Goal: Use online tool/utility

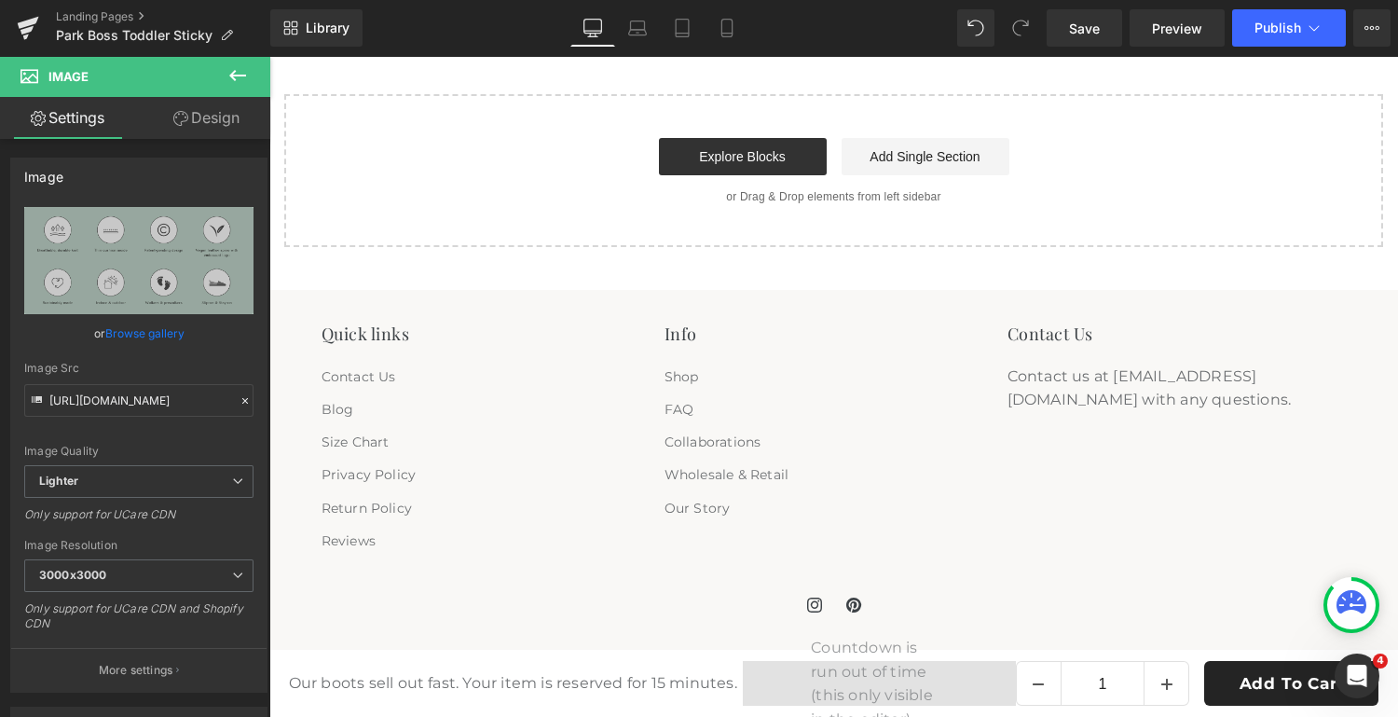
scroll to position [5089, 0]
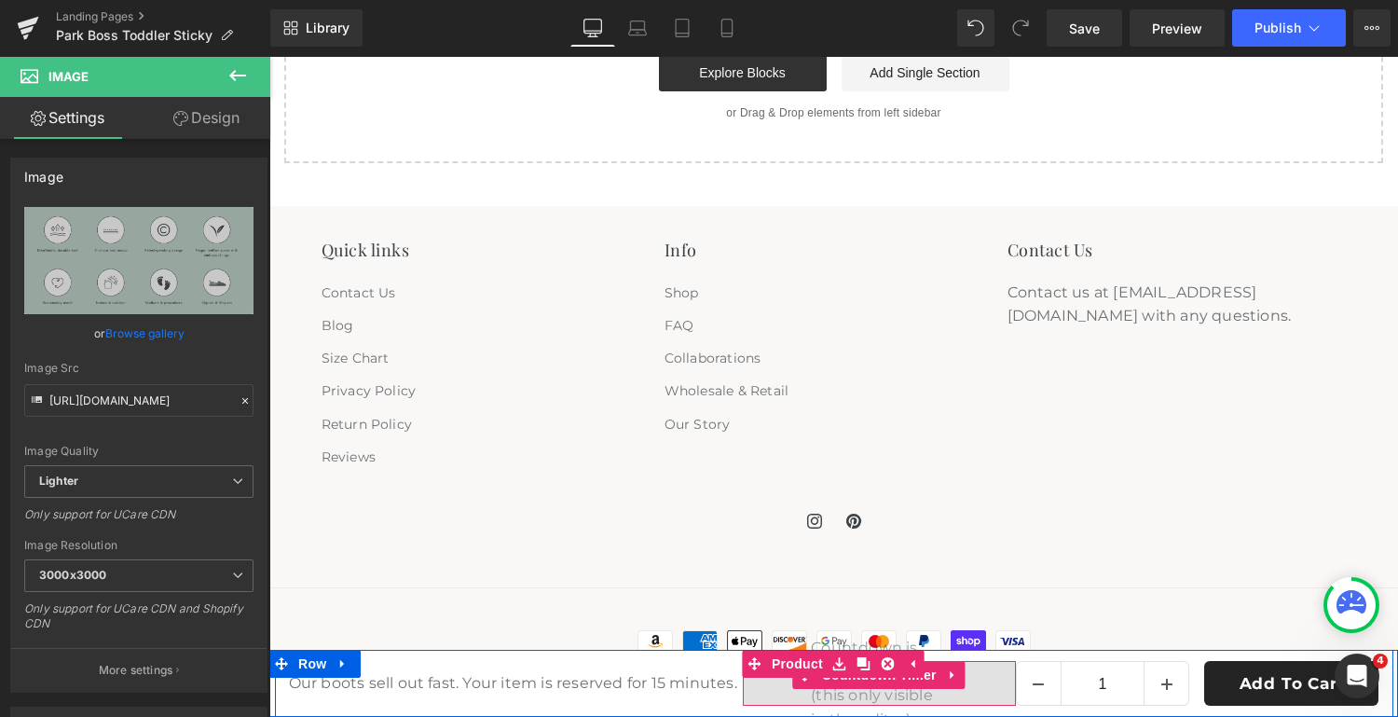
click at [913, 689] on div "00 D 00 H 14 M 48 S" at bounding box center [879, 683] width 273 height 45
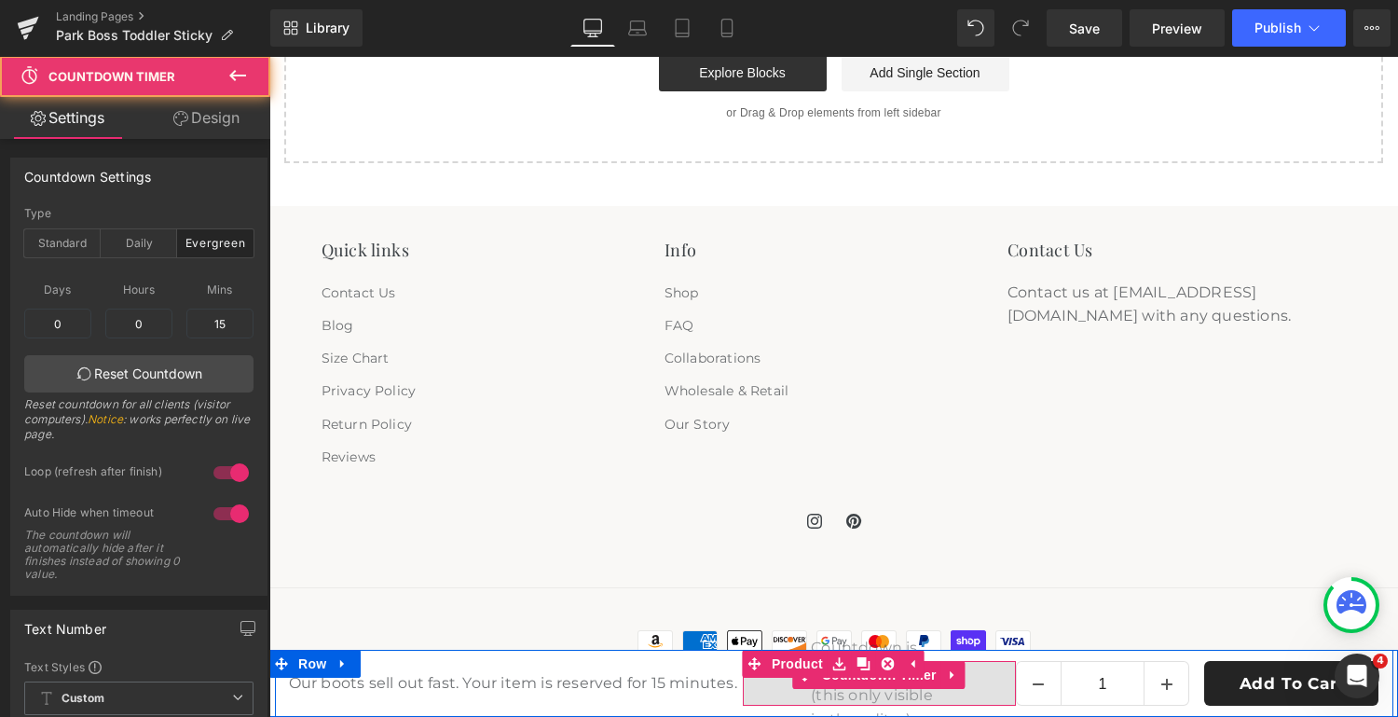
click at [996, 680] on div "00 D 00 H 14 M 48 S" at bounding box center [879, 683] width 273 height 45
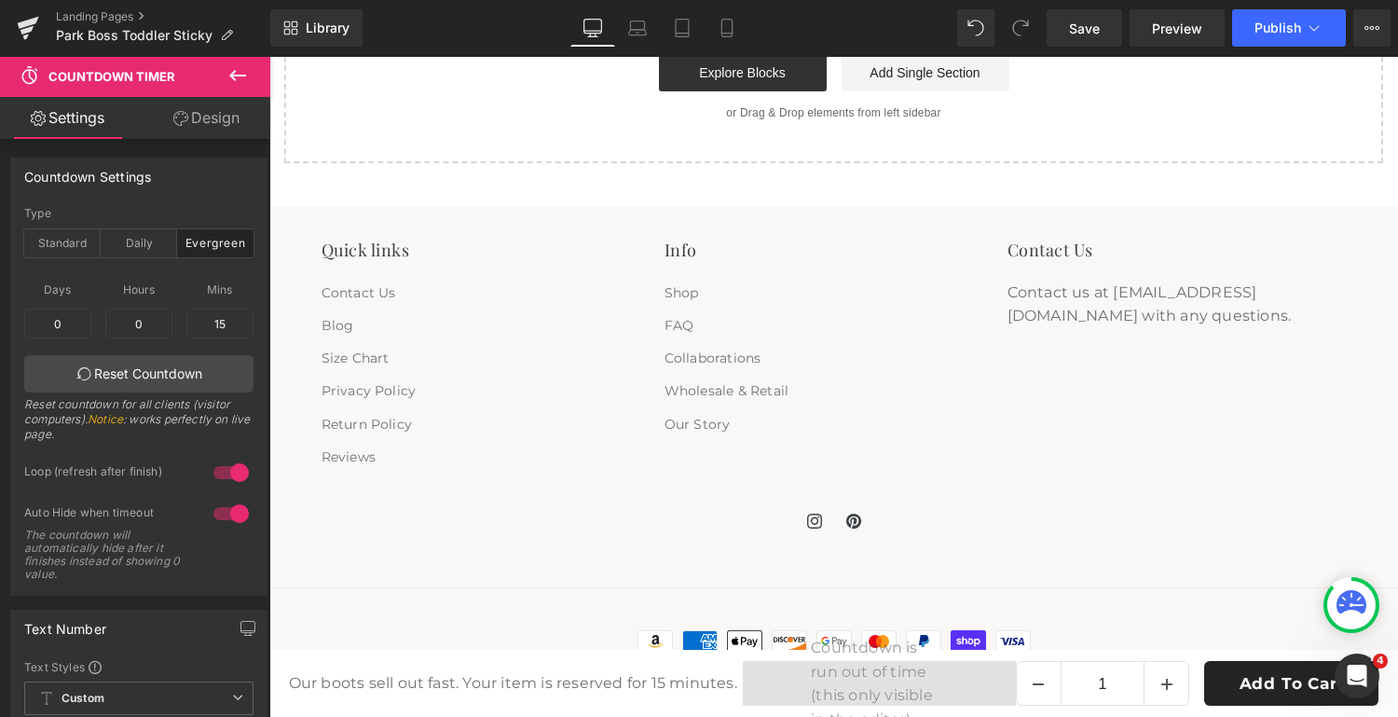
click at [1143, 456] on div "Contact Us Contact us at hi@hartsbootees.com with any questions." at bounding box center [1176, 356] width 339 height 234
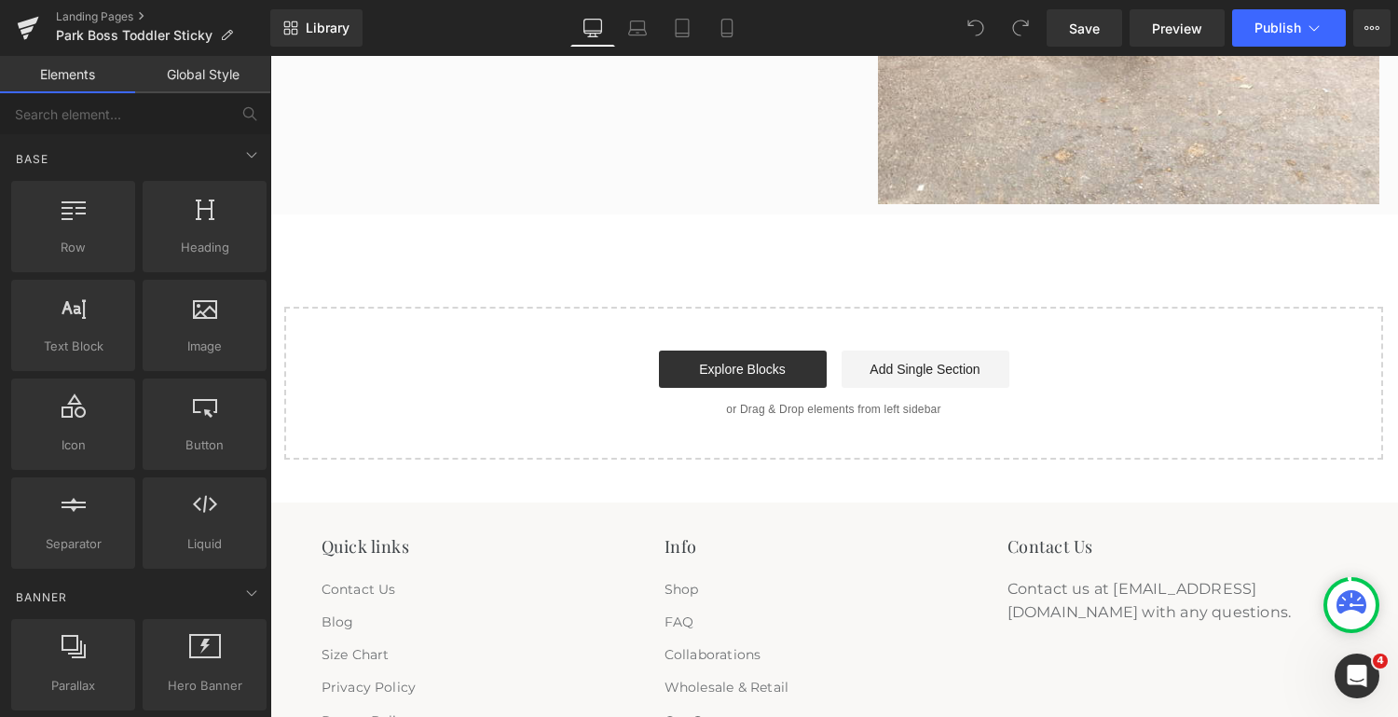
scroll to position [4798, 0]
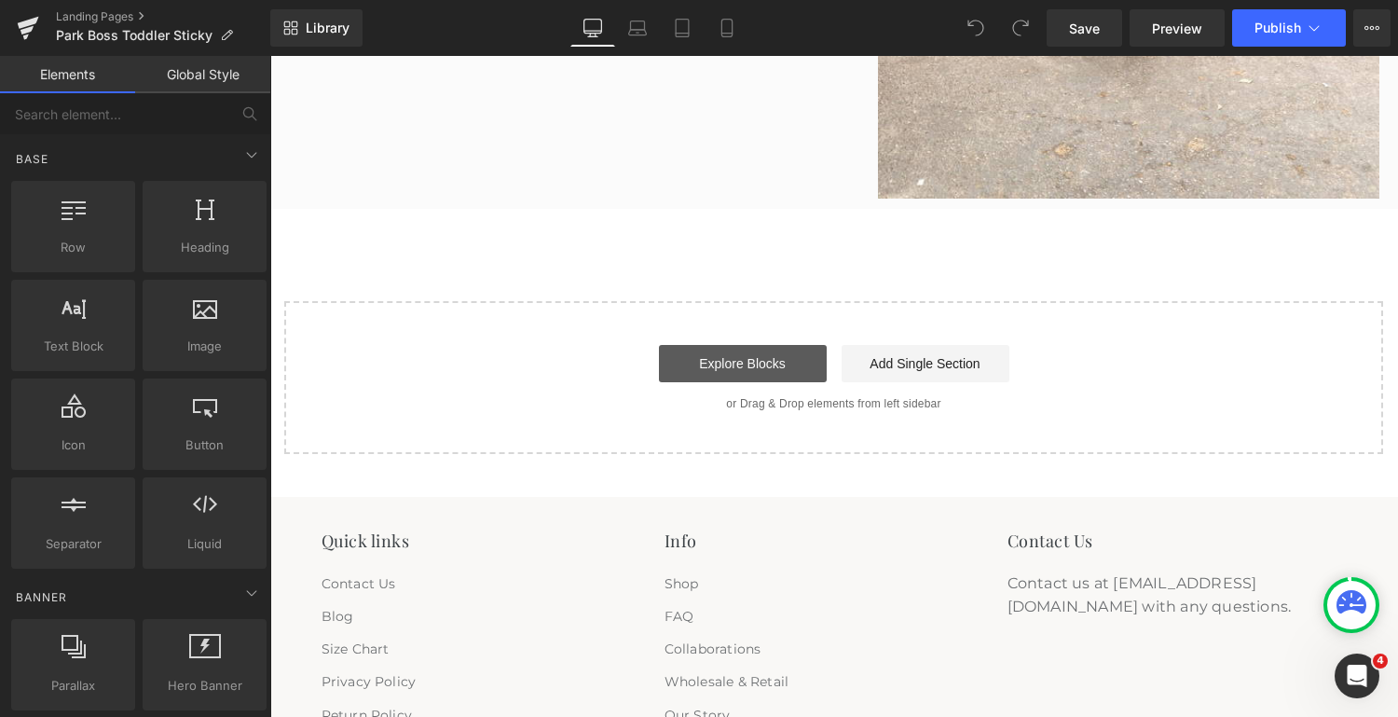
click at [759, 363] on link "Explore Blocks" at bounding box center [743, 363] width 168 height 37
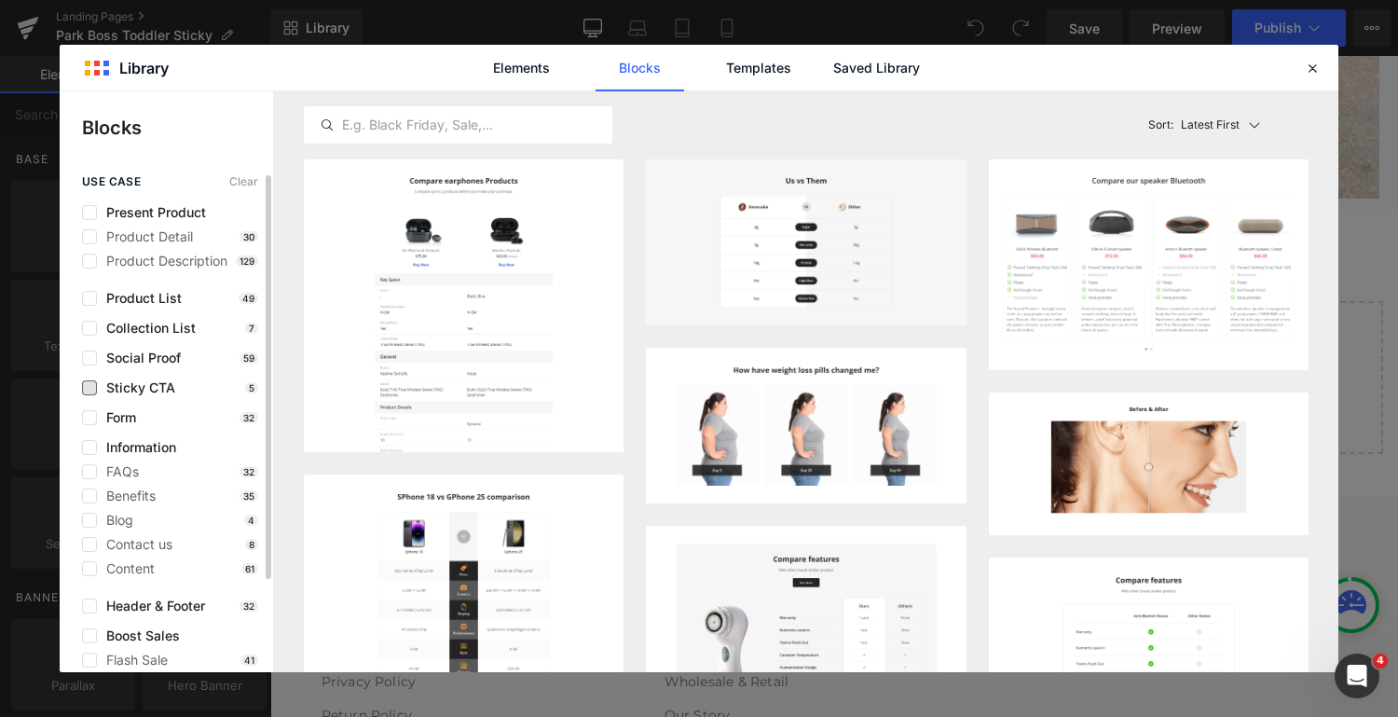
click at [137, 382] on span "Sticky CTA" at bounding box center [136, 387] width 78 height 15
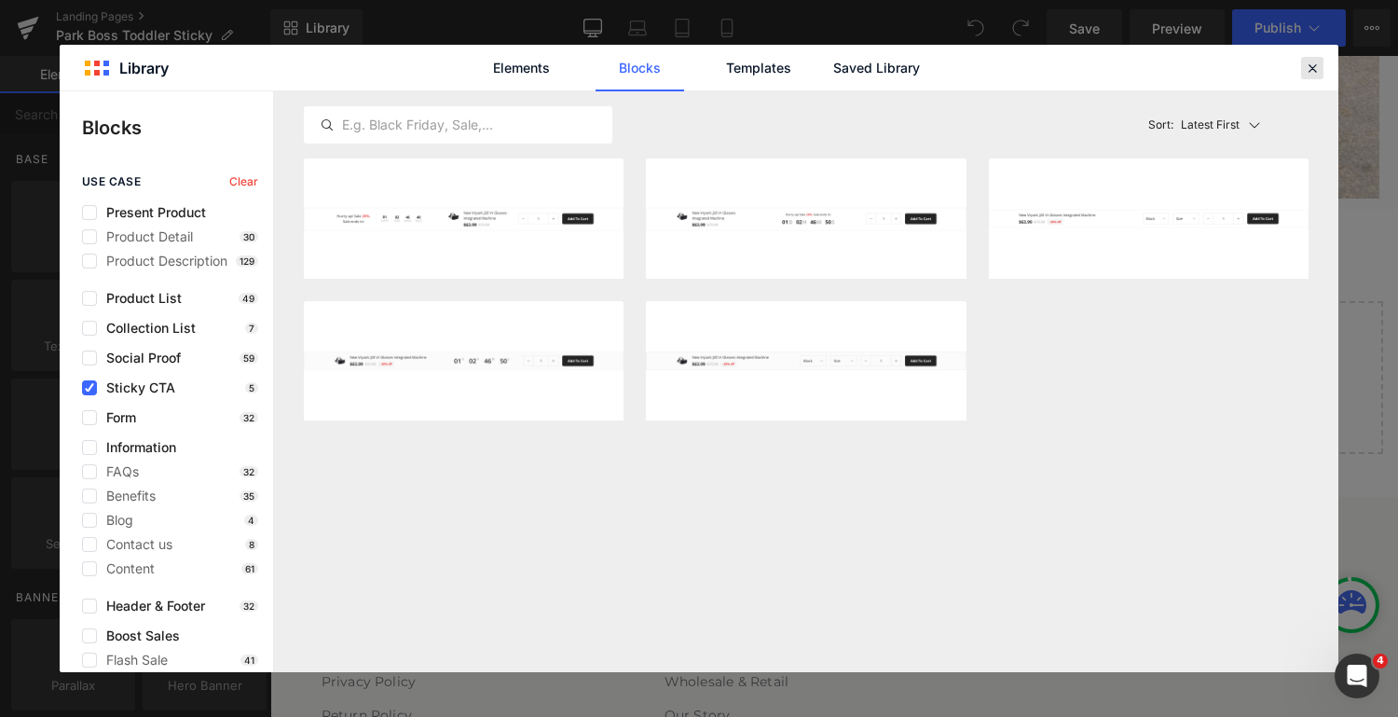
click at [1313, 66] on icon at bounding box center [1312, 68] width 17 height 17
